Goal: Register for event/course

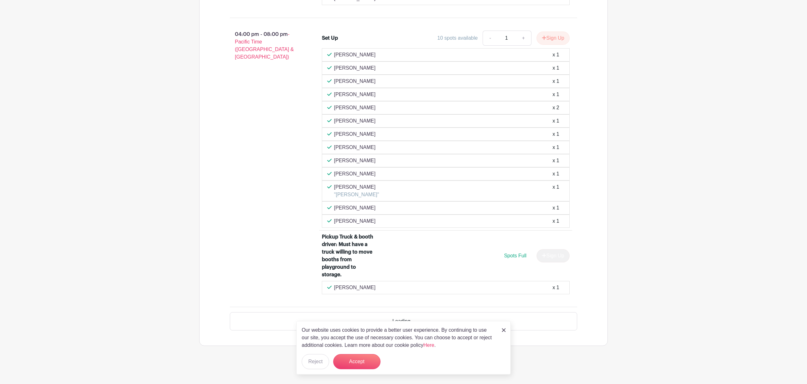
scroll to position [790, 0]
click at [357, 364] on button "Accept" at bounding box center [356, 361] width 47 height 15
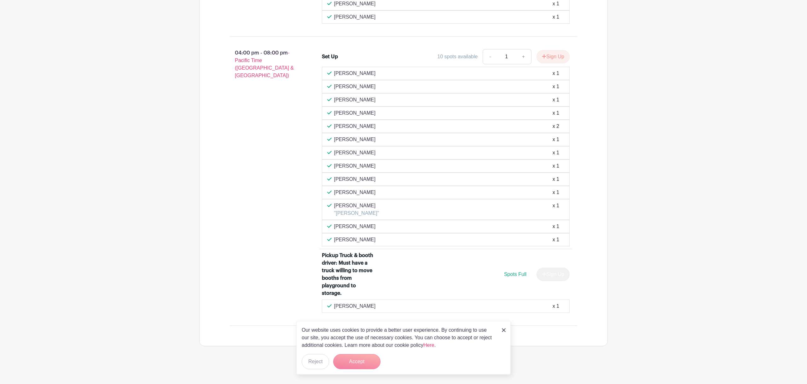
click at [362, 360] on form "Accept" at bounding box center [356, 361] width 47 height 15
click at [505, 332] on img at bounding box center [504, 331] width 4 height 4
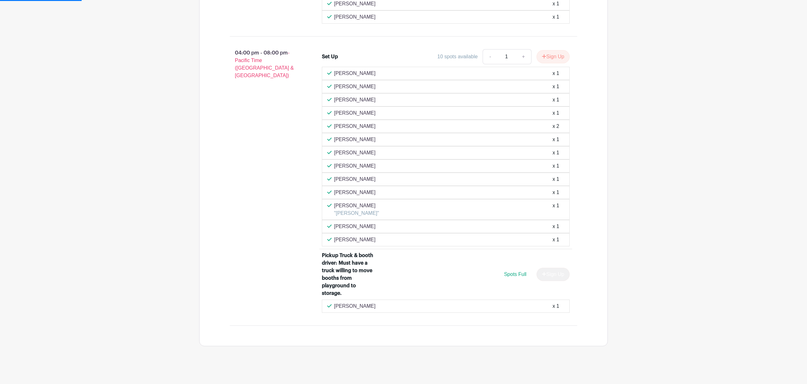
click at [502, 331] on div "Set Up: Food Booths, Beer Garden, Lighting, Bingo, and Electrical. Bring Tools …" at bounding box center [404, 120] width 378 height 451
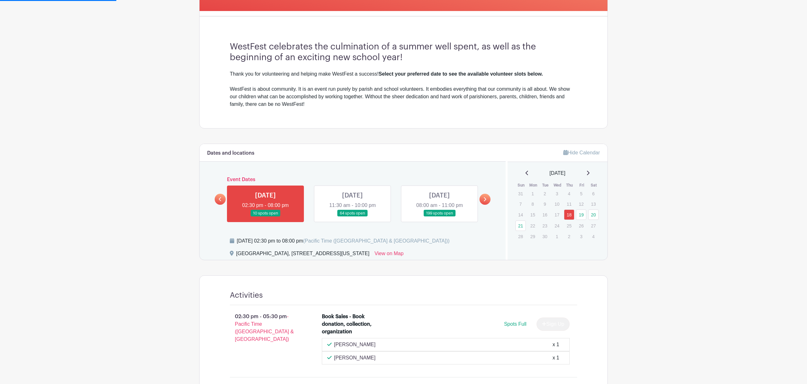
scroll to position [154, 0]
click at [353, 217] on link at bounding box center [353, 217] width 0 height 0
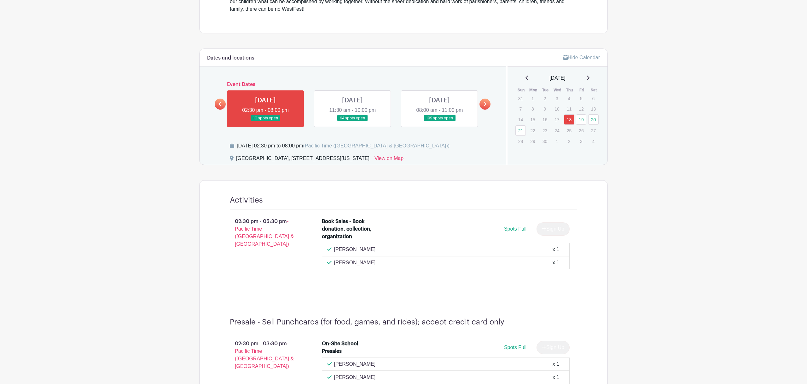
scroll to position [251, 0]
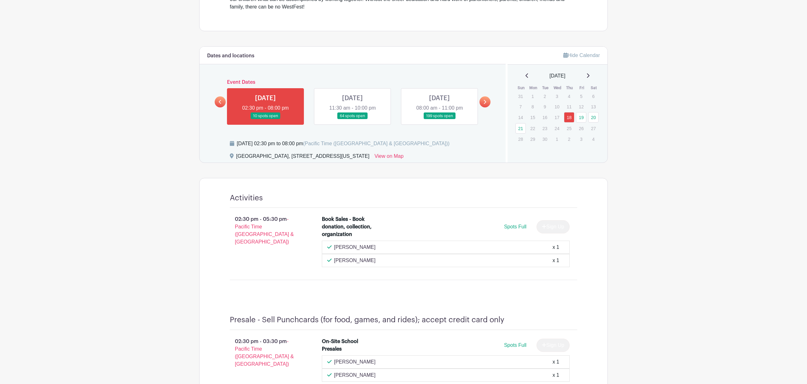
click at [486, 101] on icon at bounding box center [485, 102] width 3 height 4
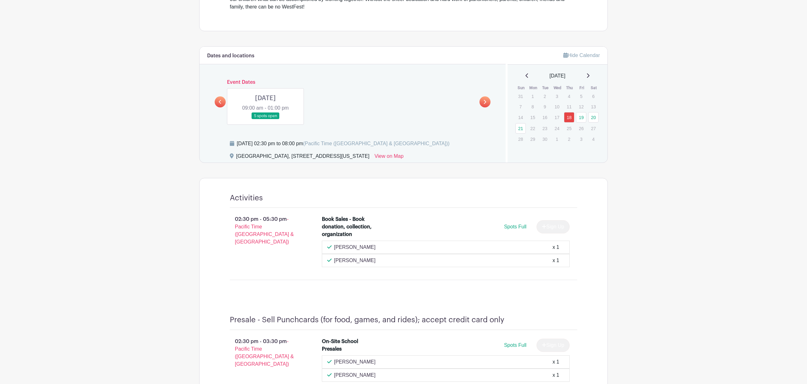
click at [224, 101] on link at bounding box center [220, 101] width 11 height 11
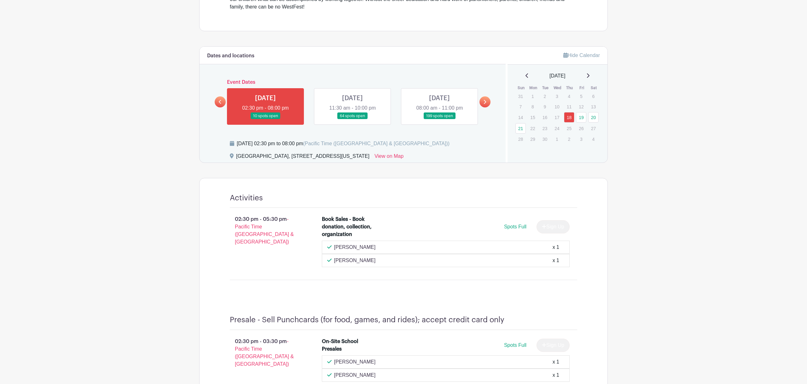
click at [353, 120] on link at bounding box center [353, 120] width 0 height 0
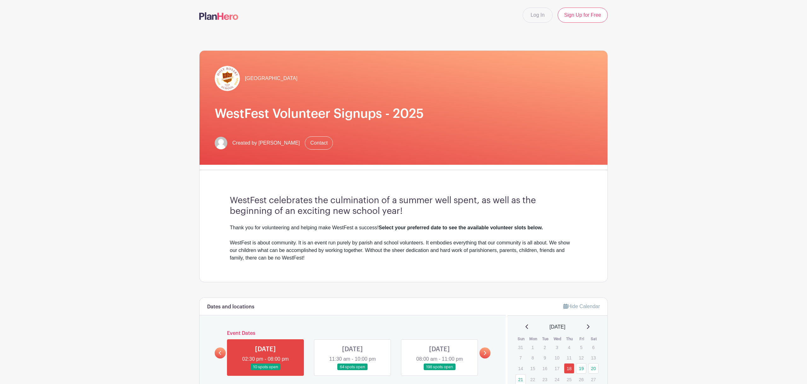
scroll to position [0, 0]
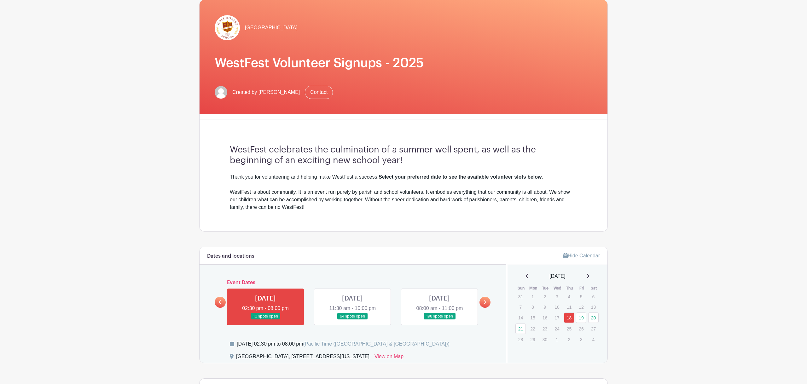
click at [440, 320] on link at bounding box center [440, 320] width 0 height 0
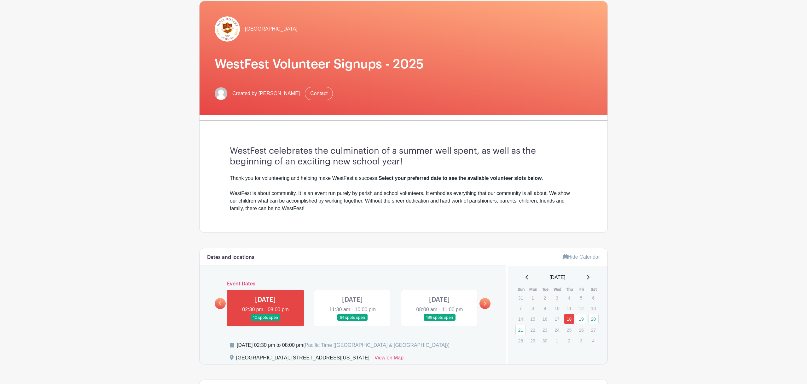
scroll to position [49, 0]
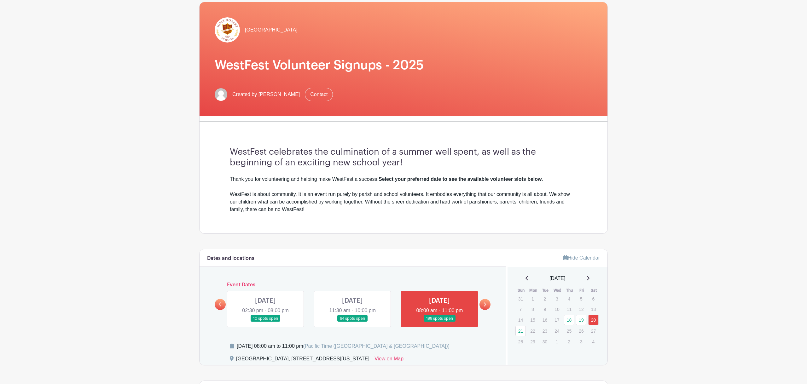
click at [353, 322] on link at bounding box center [353, 322] width 0 height 0
